Goal: Task Accomplishment & Management: Use online tool/utility

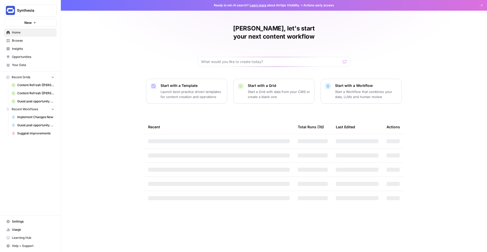
click at [37, 12] on span "Synthesia" at bounding box center [32, 10] width 31 height 5
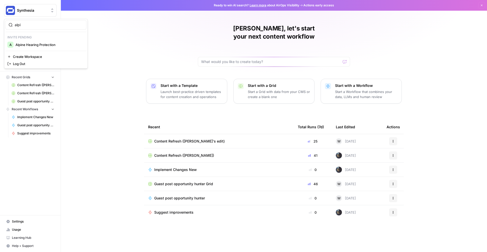
type input "alpi"
click button "A Alpine Hearing Protection" at bounding box center [45, 45] width 81 height 8
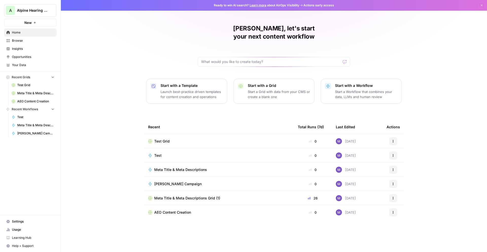
click at [105, 162] on div "[PERSON_NAME], let's start your next content workflow Start with a Template Lau…" at bounding box center [274, 126] width 426 height 252
click at [30, 67] on link "Your Data" at bounding box center [30, 65] width 53 height 8
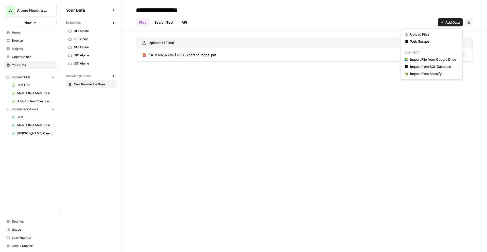
click at [449, 24] on span "Add Data" at bounding box center [452, 22] width 14 height 5
click at [431, 75] on span "Import from Shopify" at bounding box center [433, 73] width 46 height 5
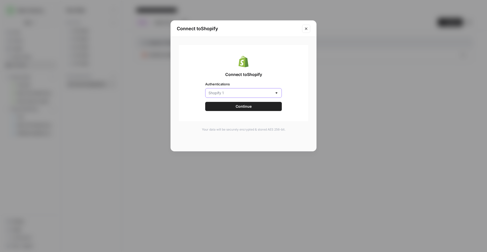
click at [236, 92] on input "Authentications" at bounding box center [240, 92] width 64 height 5
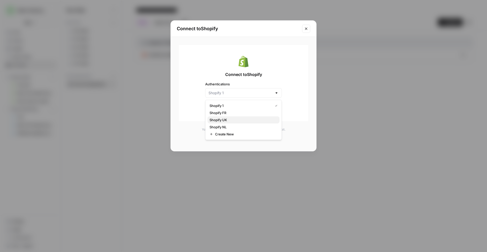
click at [240, 121] on span "Shopify UK" at bounding box center [243, 119] width 66 height 5
type input "Shopify UK"
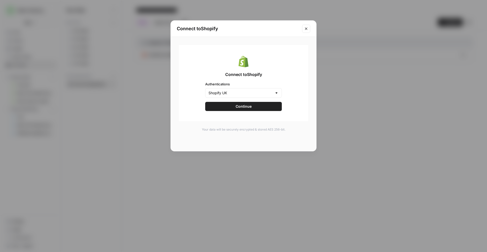
click at [245, 107] on span "Continue" at bounding box center [244, 106] width 16 height 5
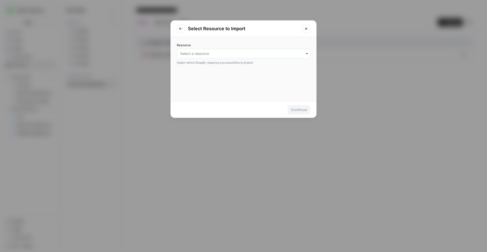
click at [221, 55] on input "Resource" at bounding box center [243, 53] width 127 height 5
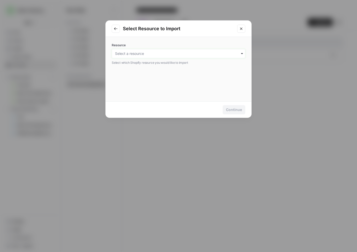
click at [218, 52] on input "Resource" at bounding box center [178, 53] width 127 height 5
click at [217, 53] on input "Resource" at bounding box center [178, 53] width 127 height 5
click at [170, 91] on div "Articles" at bounding box center [178, 87] width 133 height 10
click at [242, 111] on button "Continue" at bounding box center [233, 109] width 23 height 9
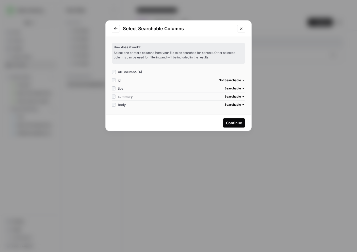
click at [238, 122] on div "Continue" at bounding box center [234, 122] width 16 height 5
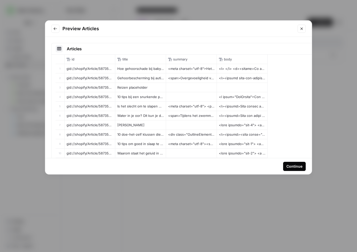
click at [292, 167] on div "Continue" at bounding box center [294, 166] width 16 height 5
click at [192, 127] on td at bounding box center [191, 124] width 51 height 9
click at [178, 101] on td "<meta charset="utf-8"> <p data-mce-fragment="1">Veel mensen slapen met oordoppe…" at bounding box center [191, 105] width 51 height 9
click at [301, 28] on icon "Close modal" at bounding box center [301, 29] width 4 height 4
